Goal: Transaction & Acquisition: Purchase product/service

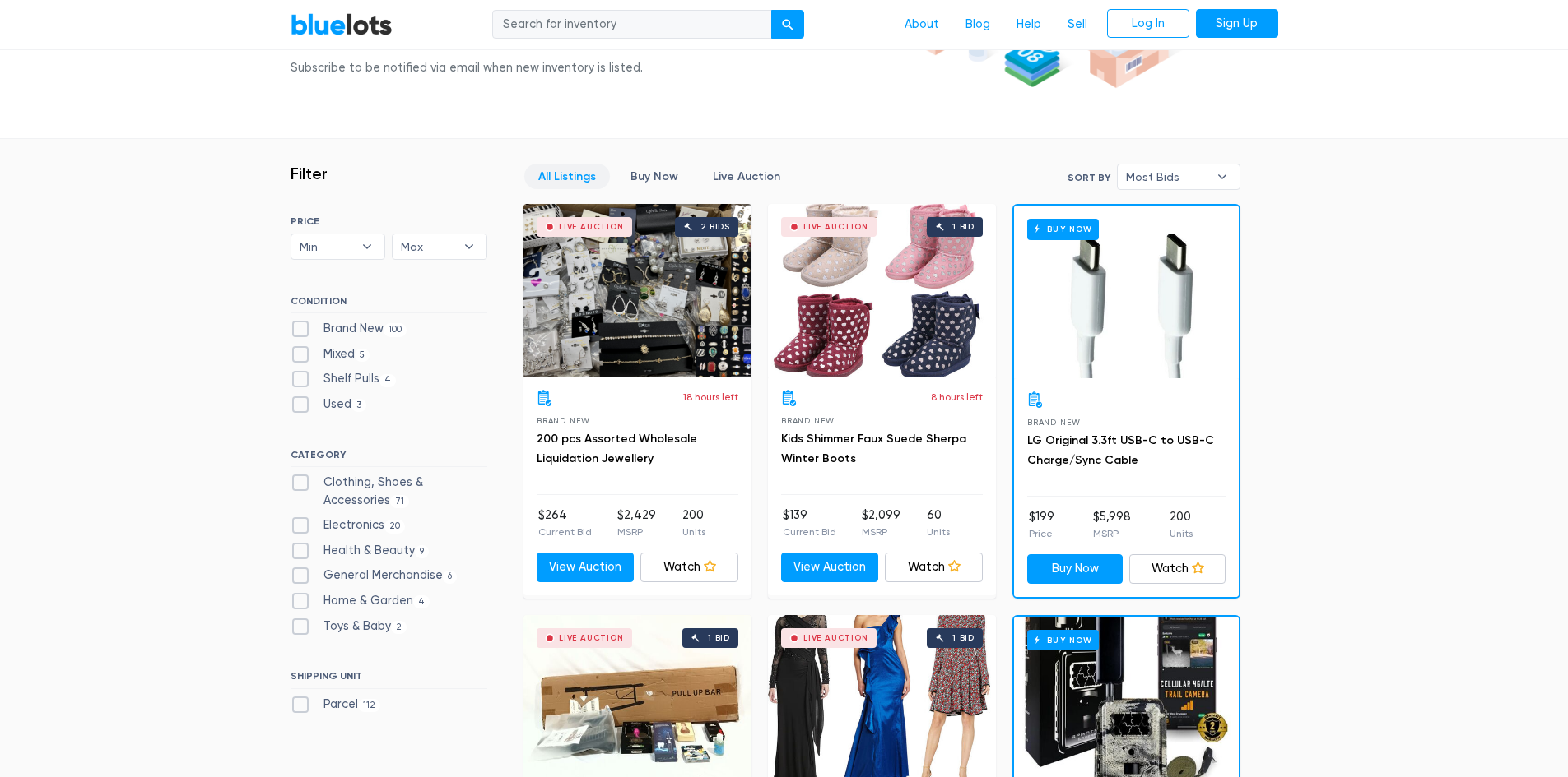
scroll to position [494, 0]
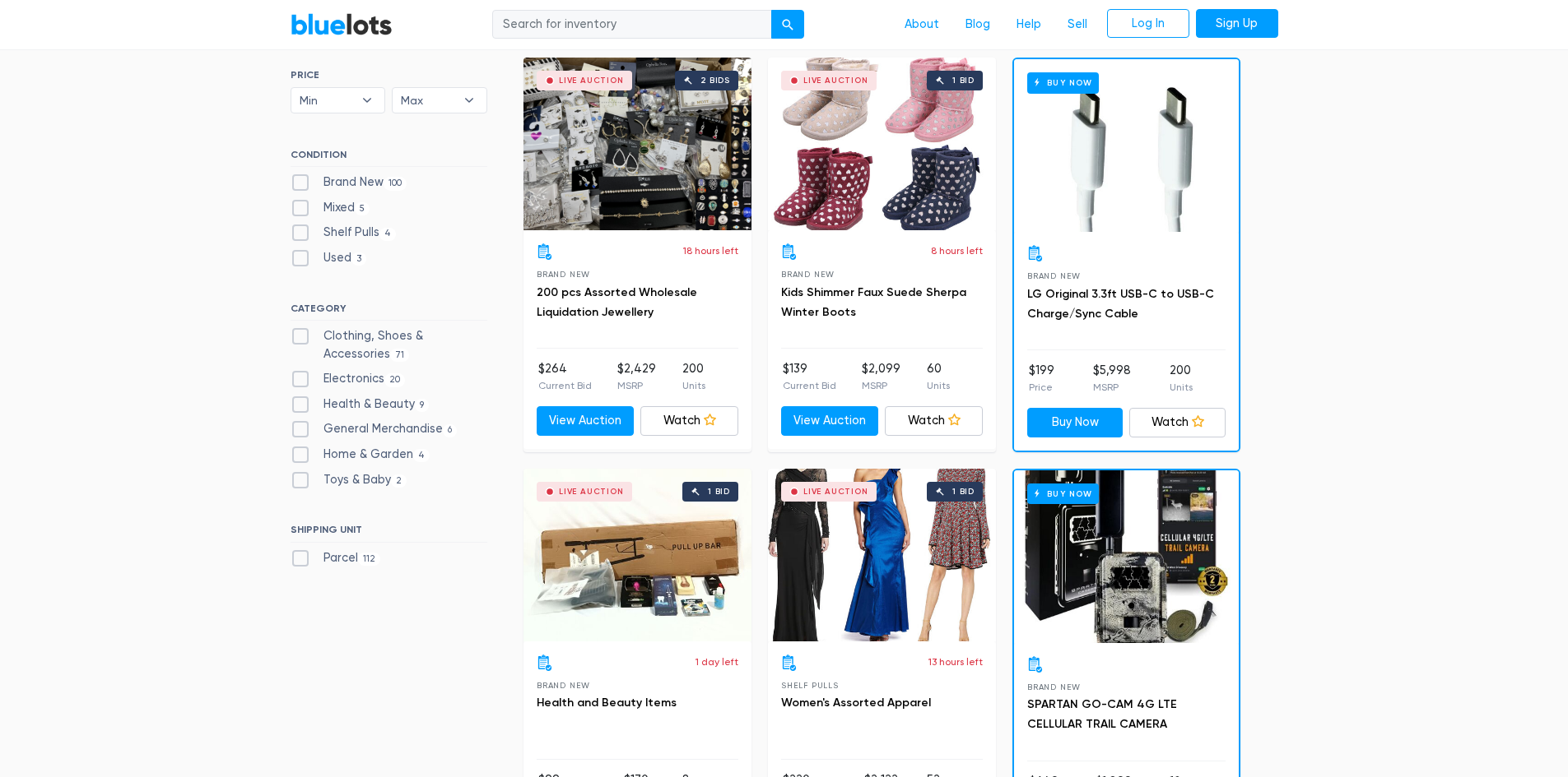
click at [321, 210] on label "Mixed 5" at bounding box center [330, 208] width 80 height 18
click at [301, 210] on input "Mixed 5" at bounding box center [296, 204] width 10 height 10
checkbox input "true"
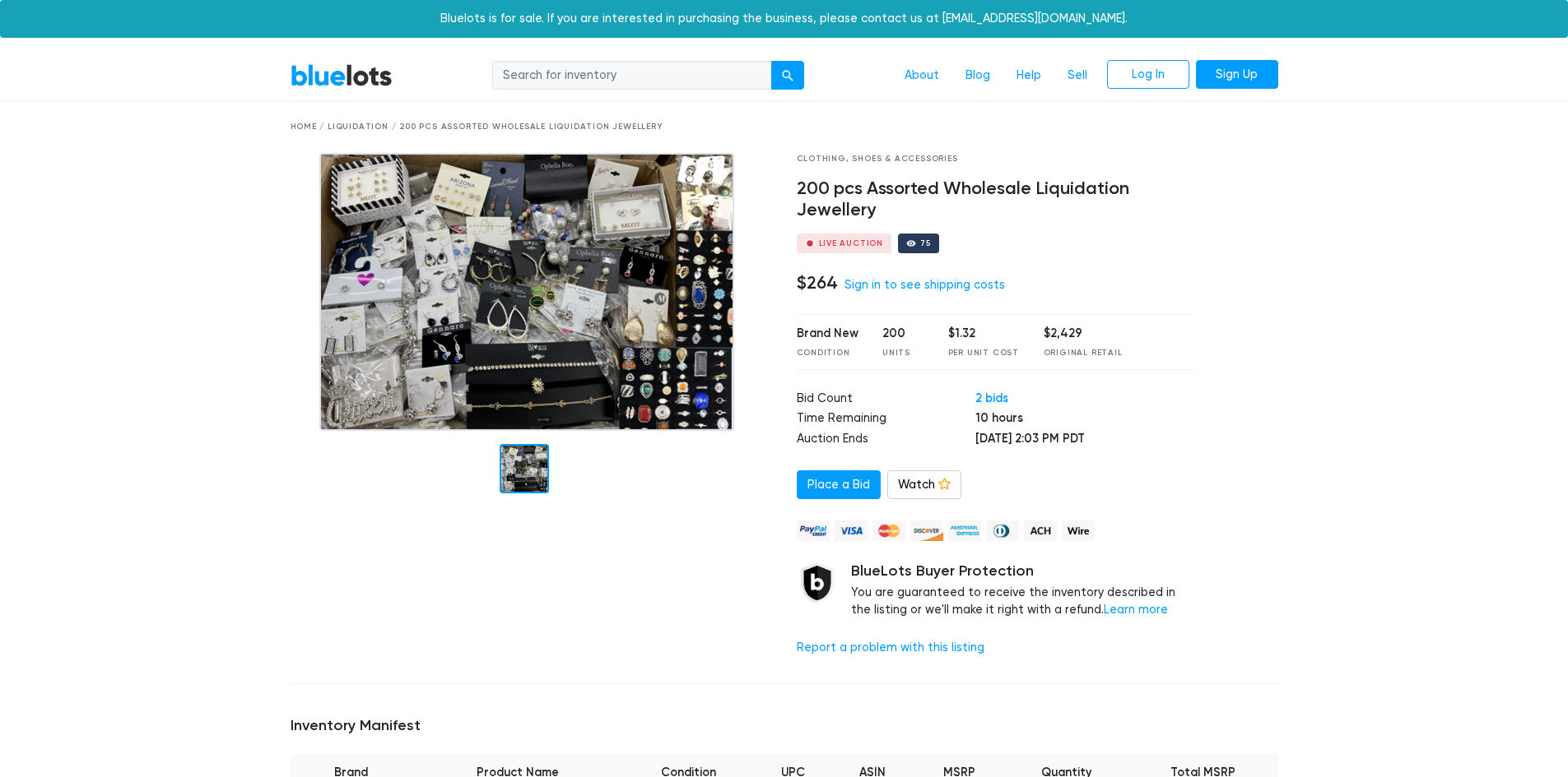
click at [383, 250] on img at bounding box center [526, 293] width 415 height 278
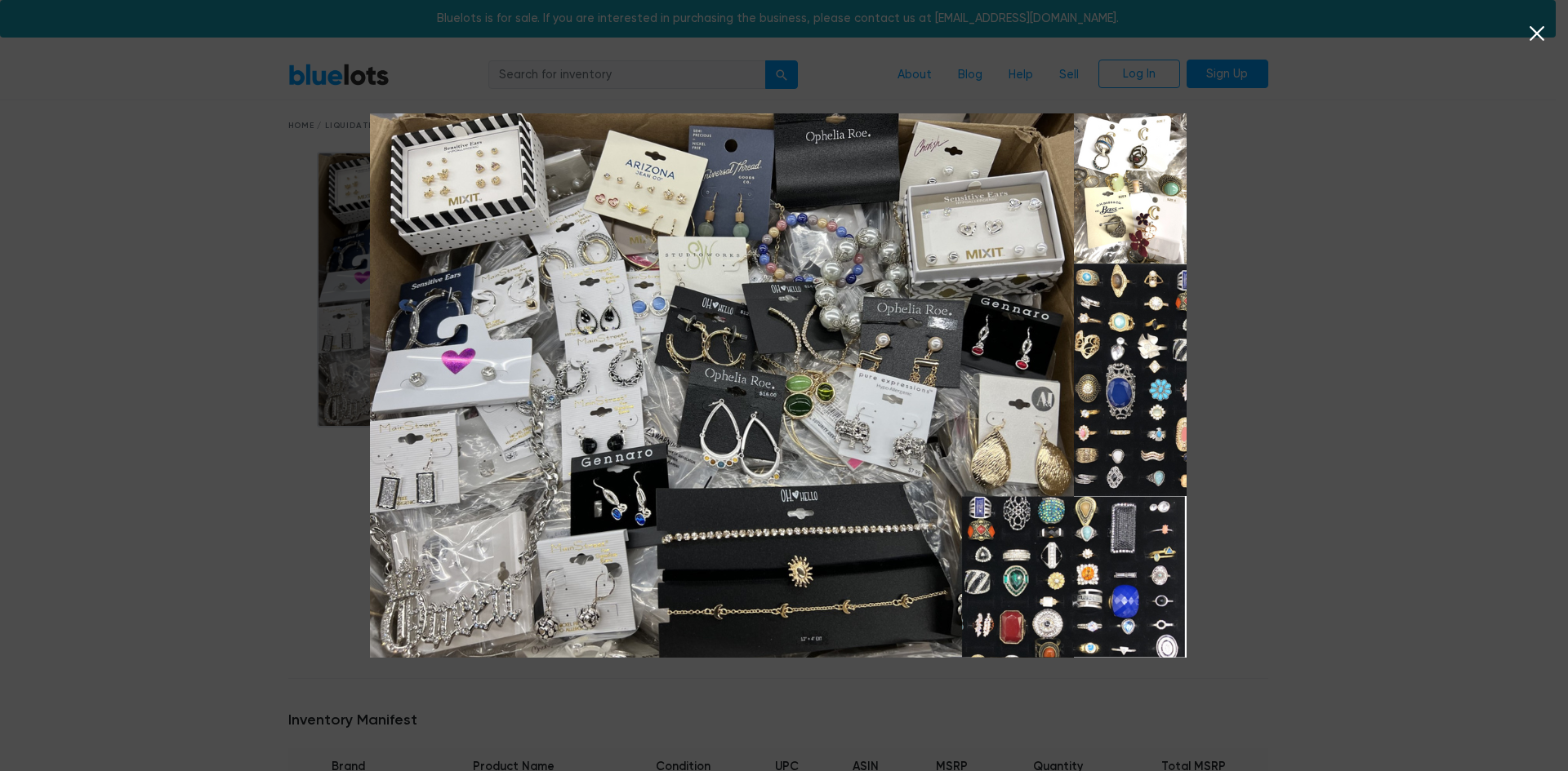
drag, startPoint x: 760, startPoint y: 311, endPoint x: 688, endPoint y: 323, distance: 73.0
click at [688, 323] on img at bounding box center [778, 386] width 816 height 544
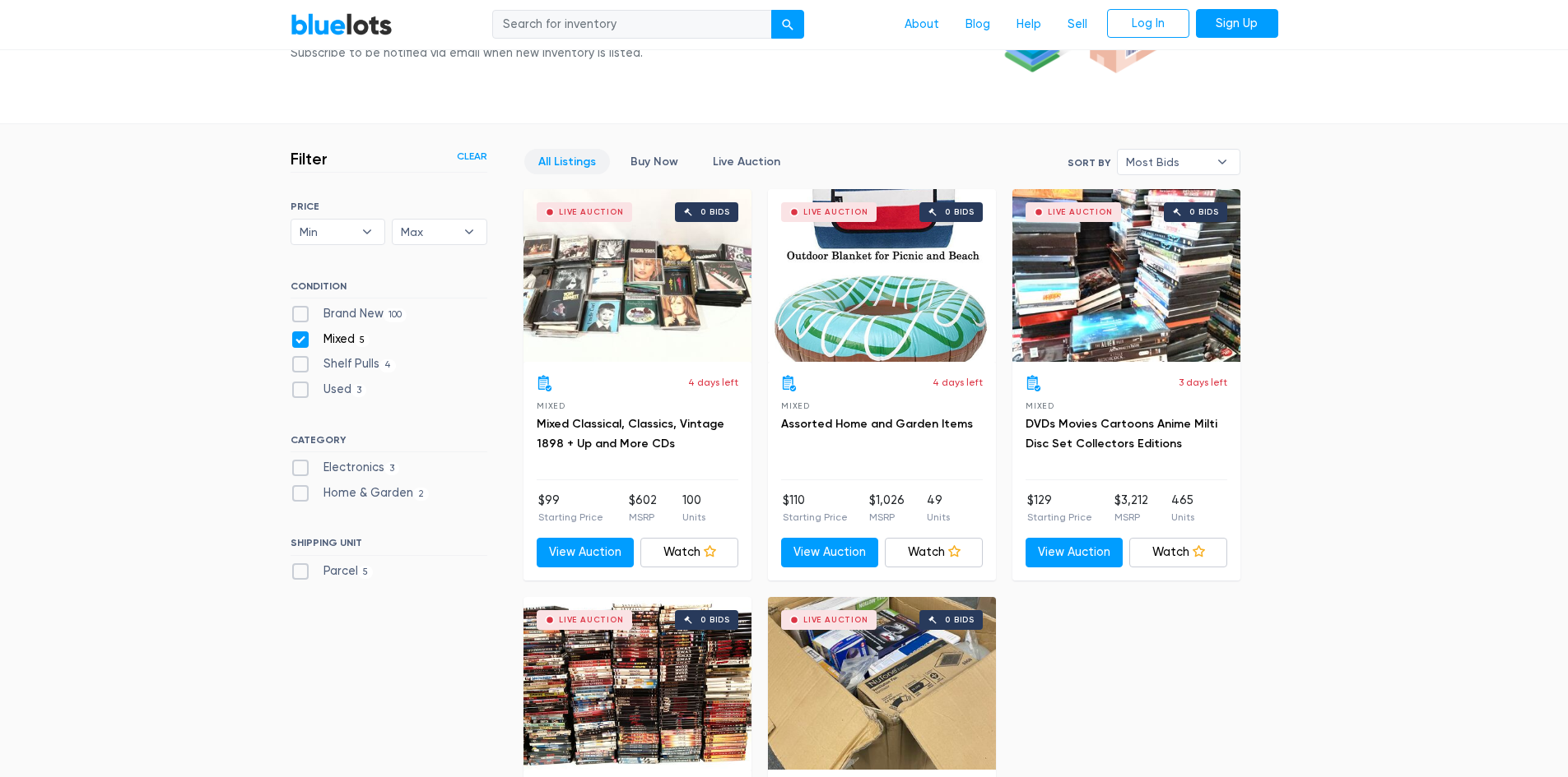
scroll to position [360, 0]
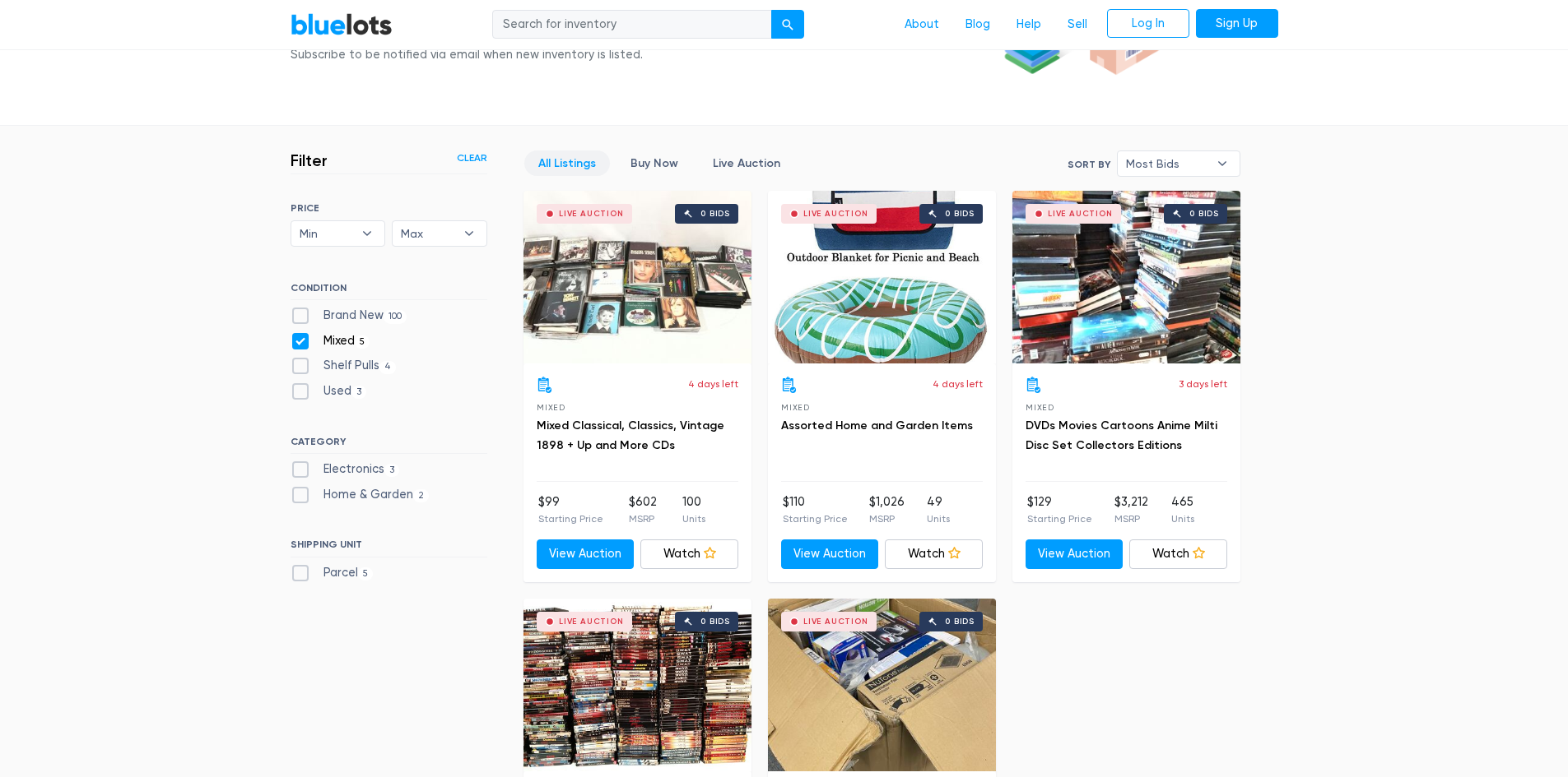
click at [331, 332] on label "Mixed 5" at bounding box center [330, 341] width 80 height 18
click at [301, 332] on input "Mixed 5" at bounding box center [296, 337] width 10 height 10
checkbox input "false"
